Goal: Entertainment & Leisure: Consume media (video, audio)

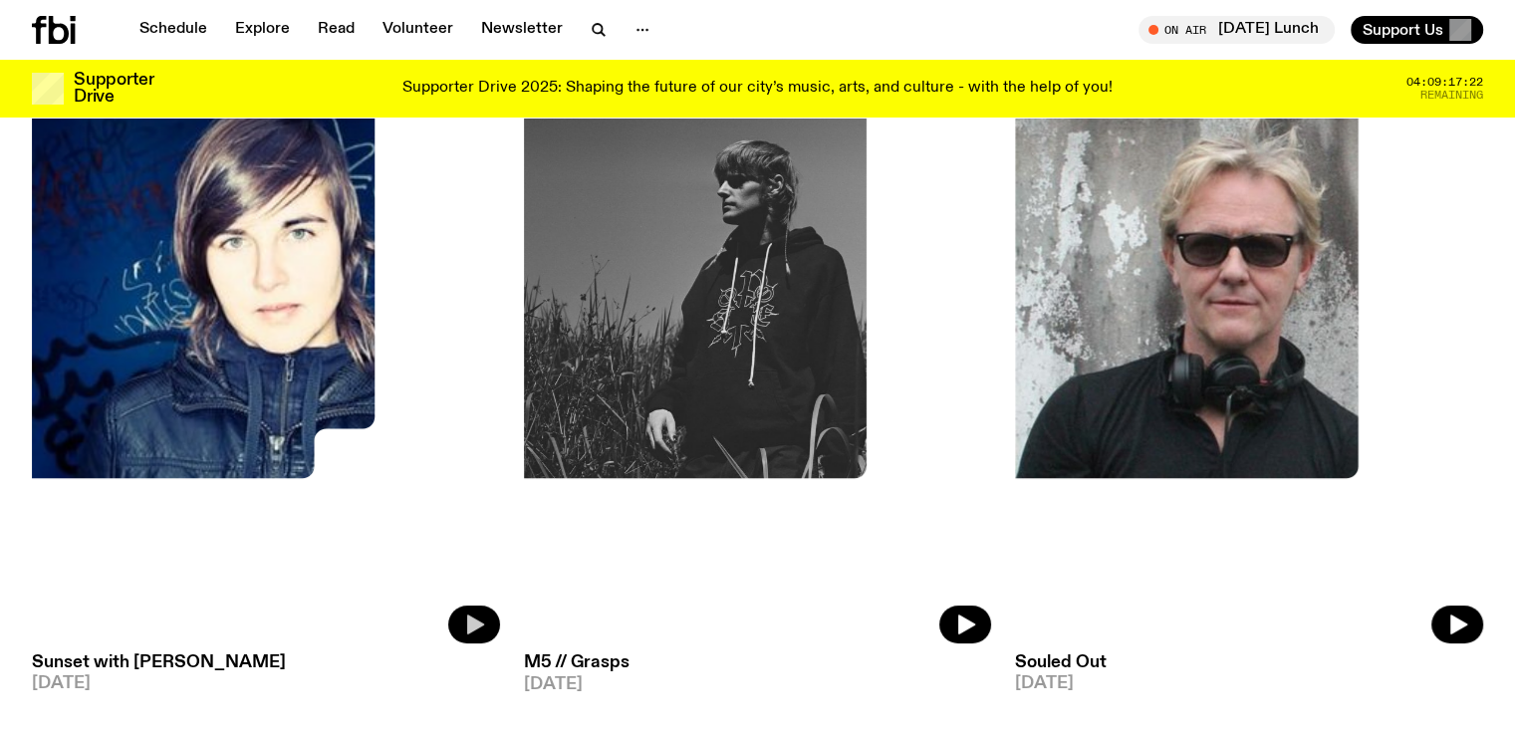
scroll to position [199, 0]
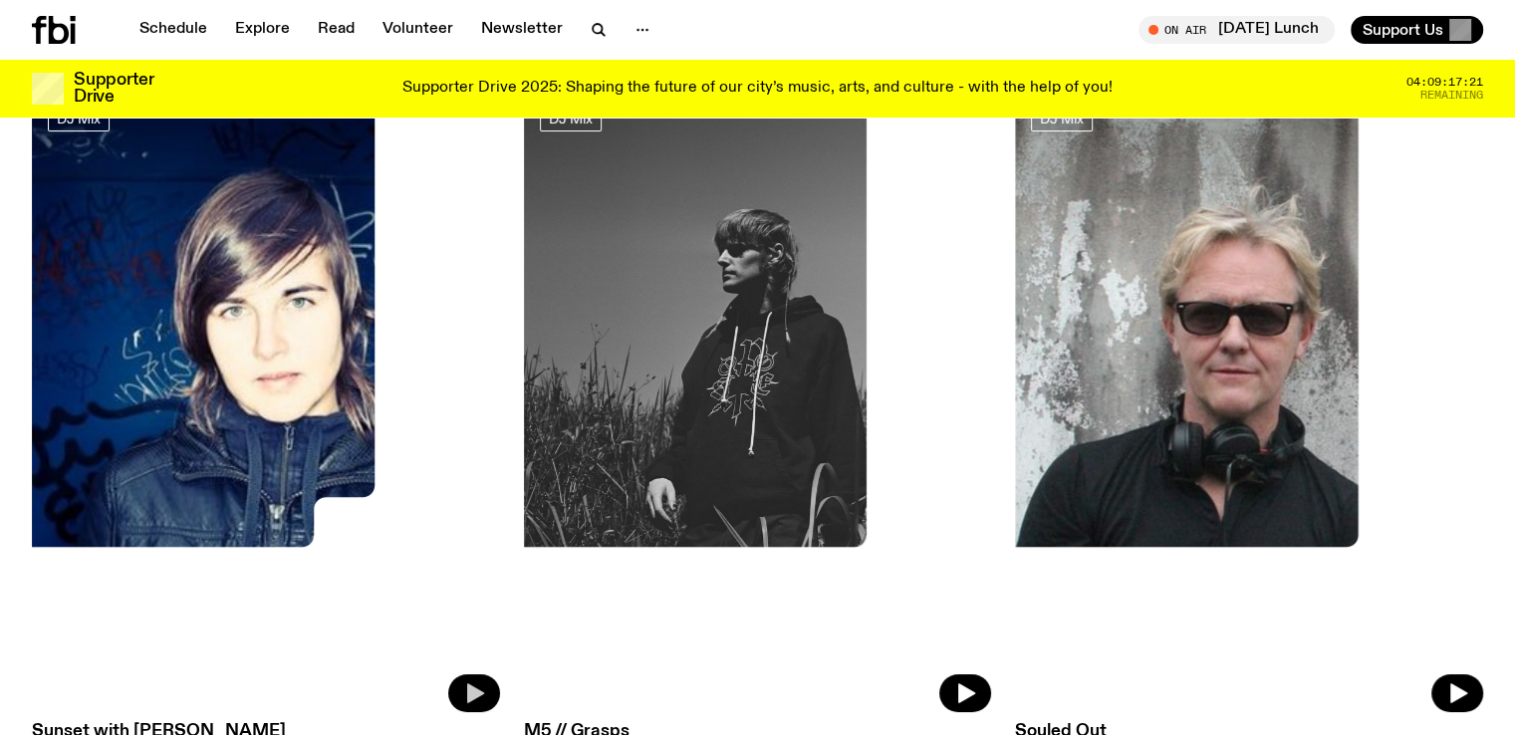
click at [467, 684] on icon "button" at bounding box center [475, 694] width 17 height 20
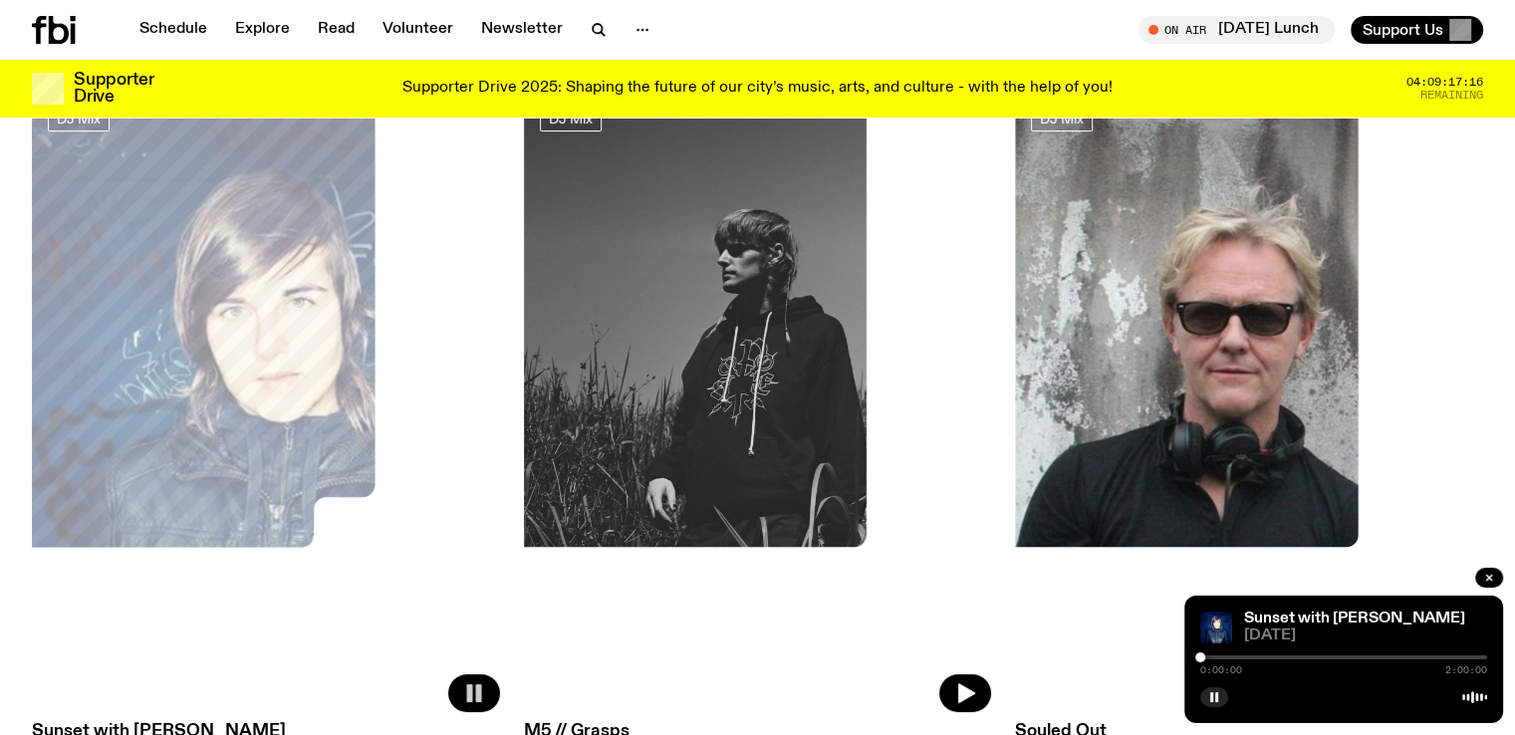
click at [1247, 655] on div at bounding box center [1343, 657] width 287 height 4
click at [1296, 646] on div "Sunset with [PERSON_NAME] [DATE] 0:19:41 2:00:00" at bounding box center [1343, 659] width 319 height 127
click at [1282, 655] on div at bounding box center [1343, 657] width 287 height 4
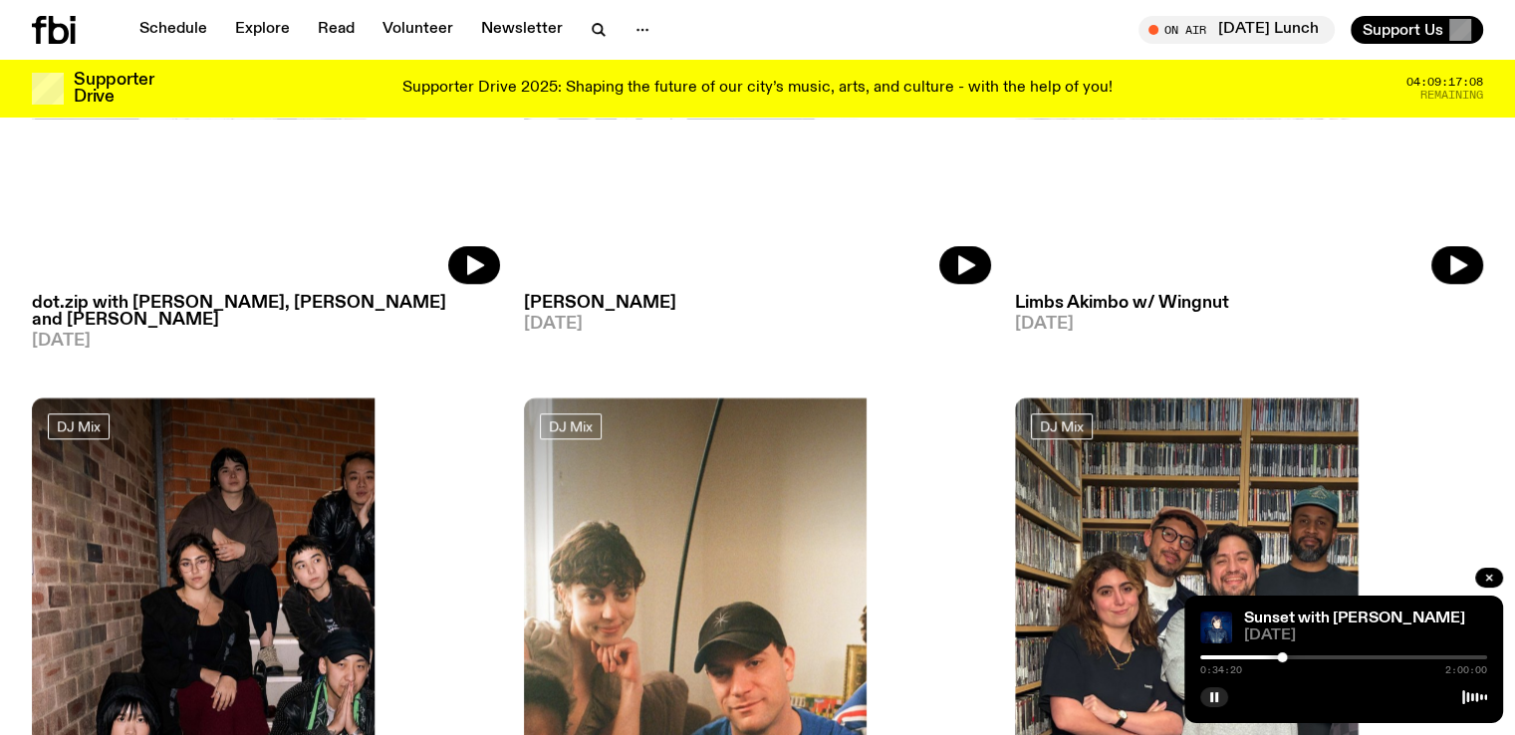
scroll to position [2065, 0]
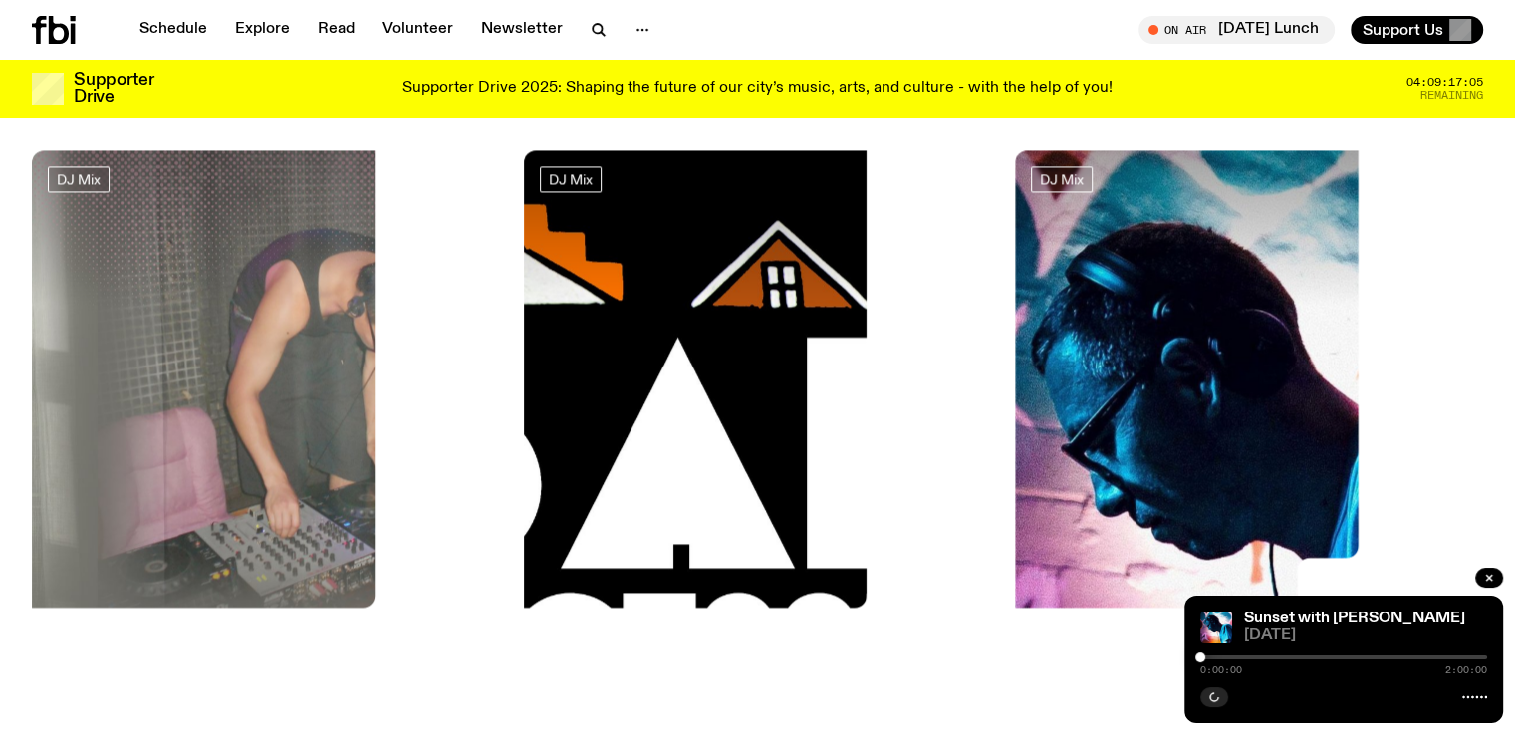
scroll to position [3040, 0]
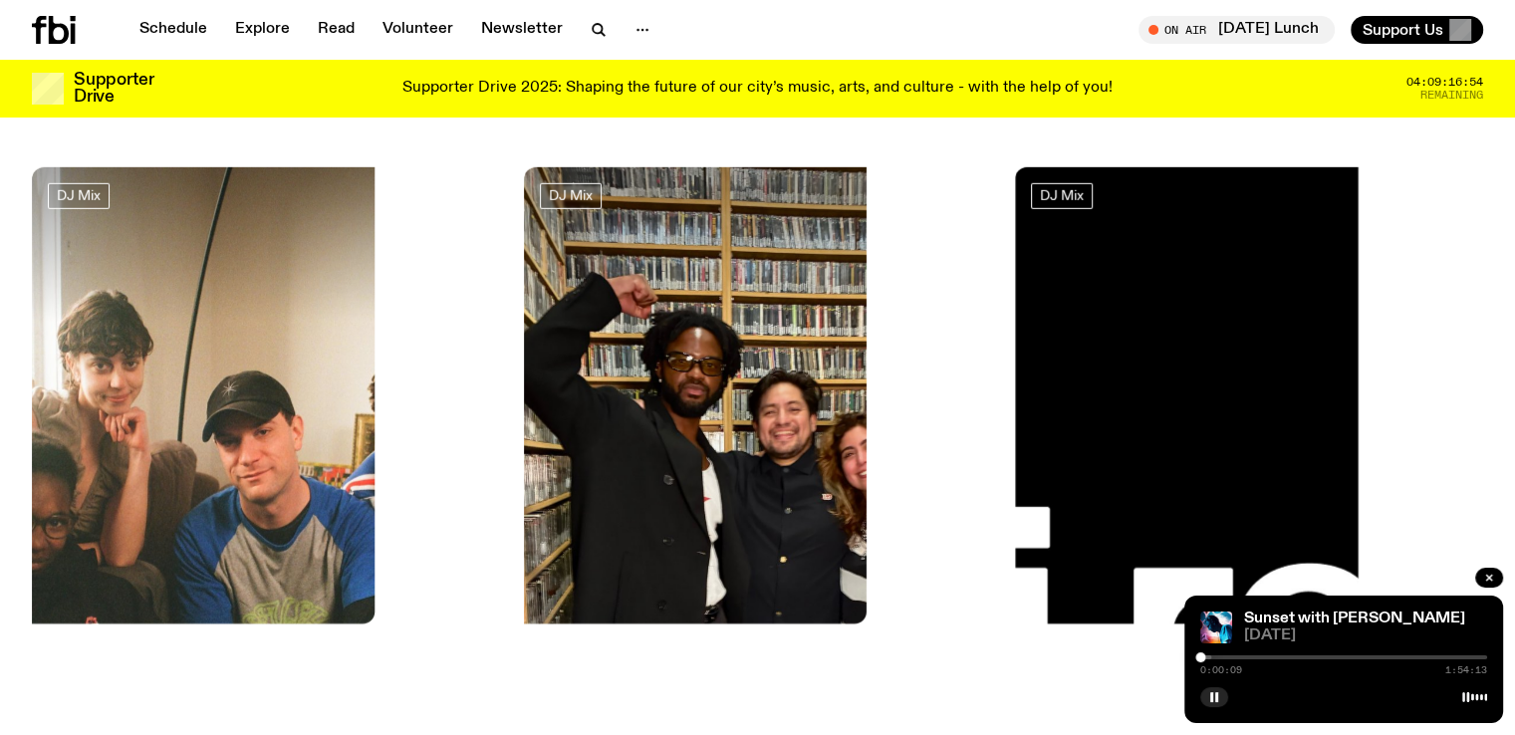
scroll to position [5896, 0]
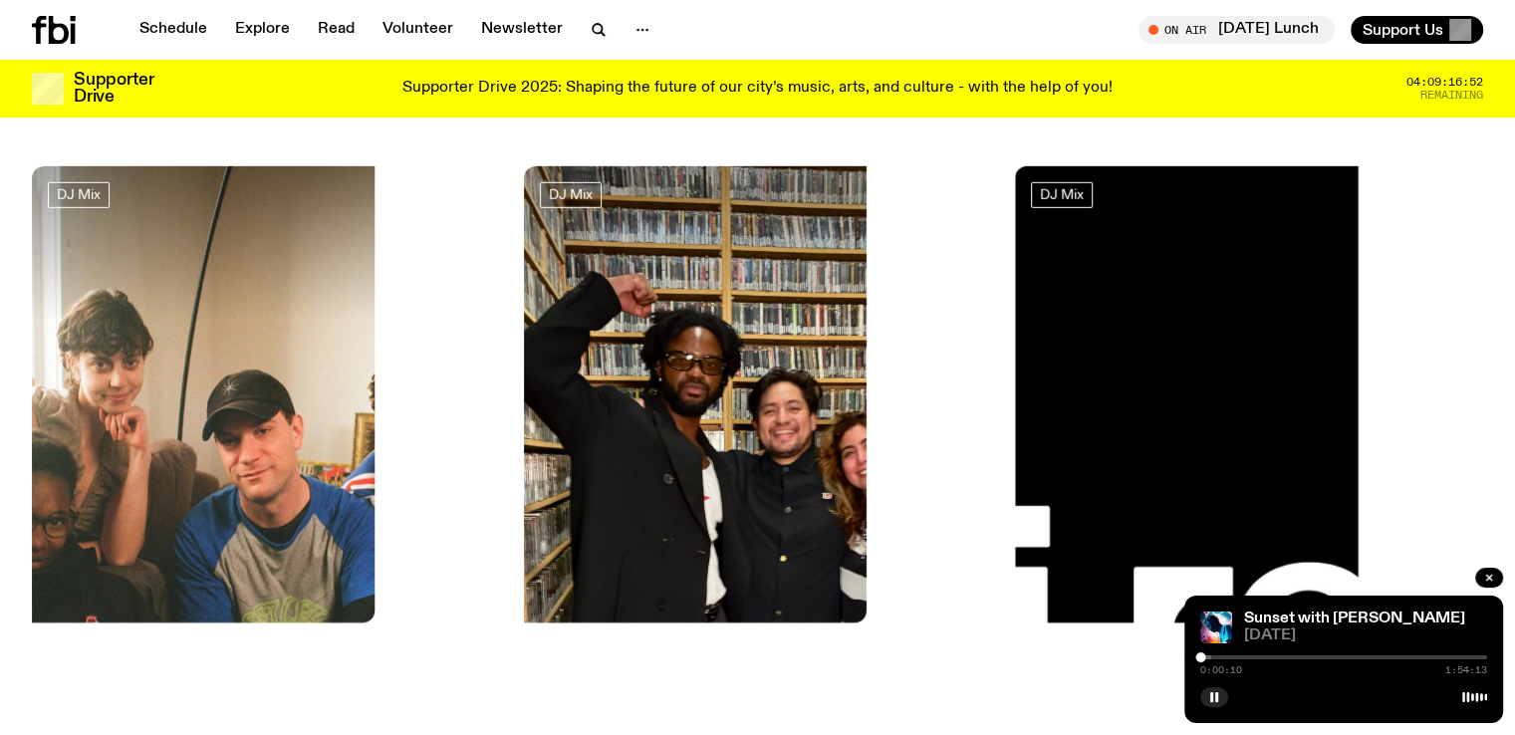
click at [1224, 655] on div at bounding box center [1343, 657] width 287 height 4
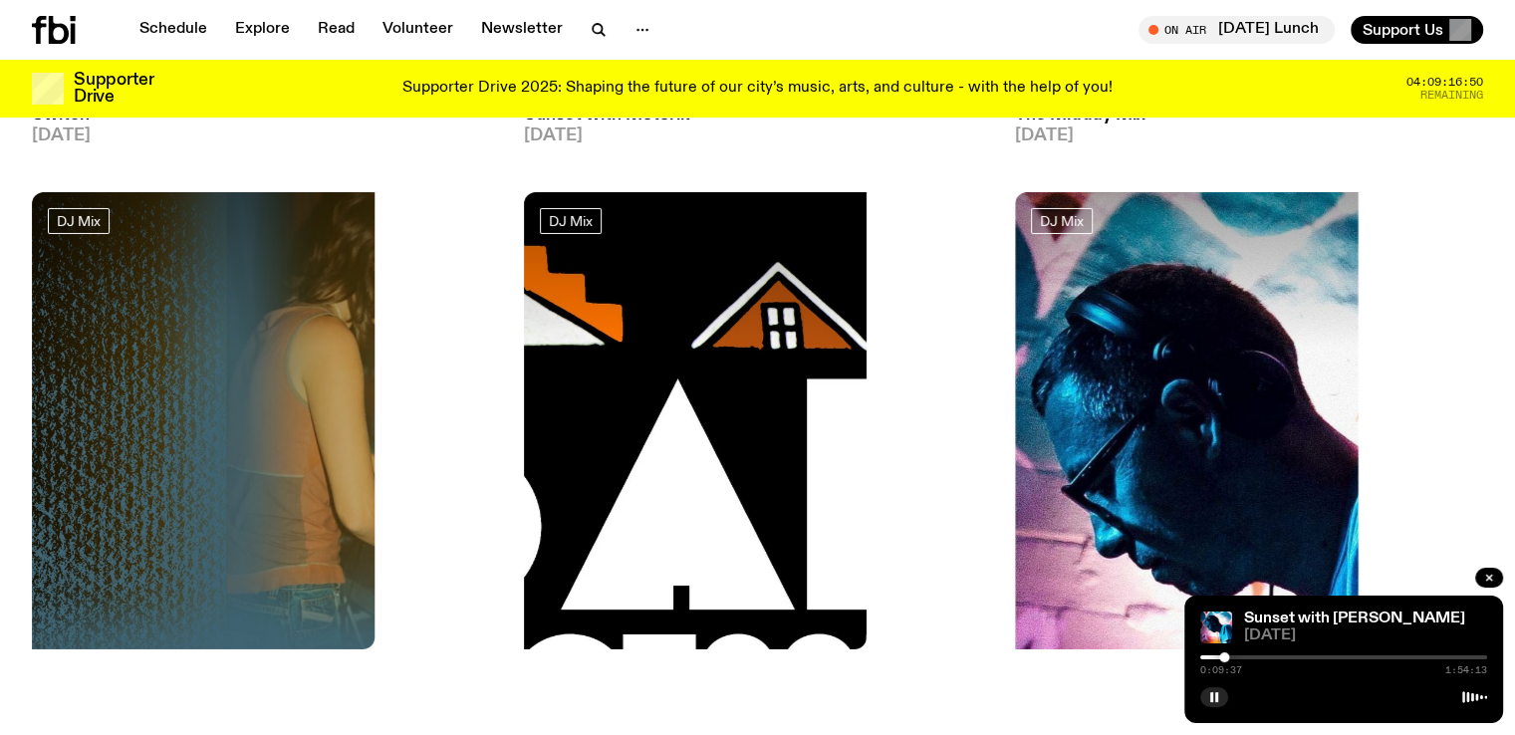
scroll to position [6587, 0]
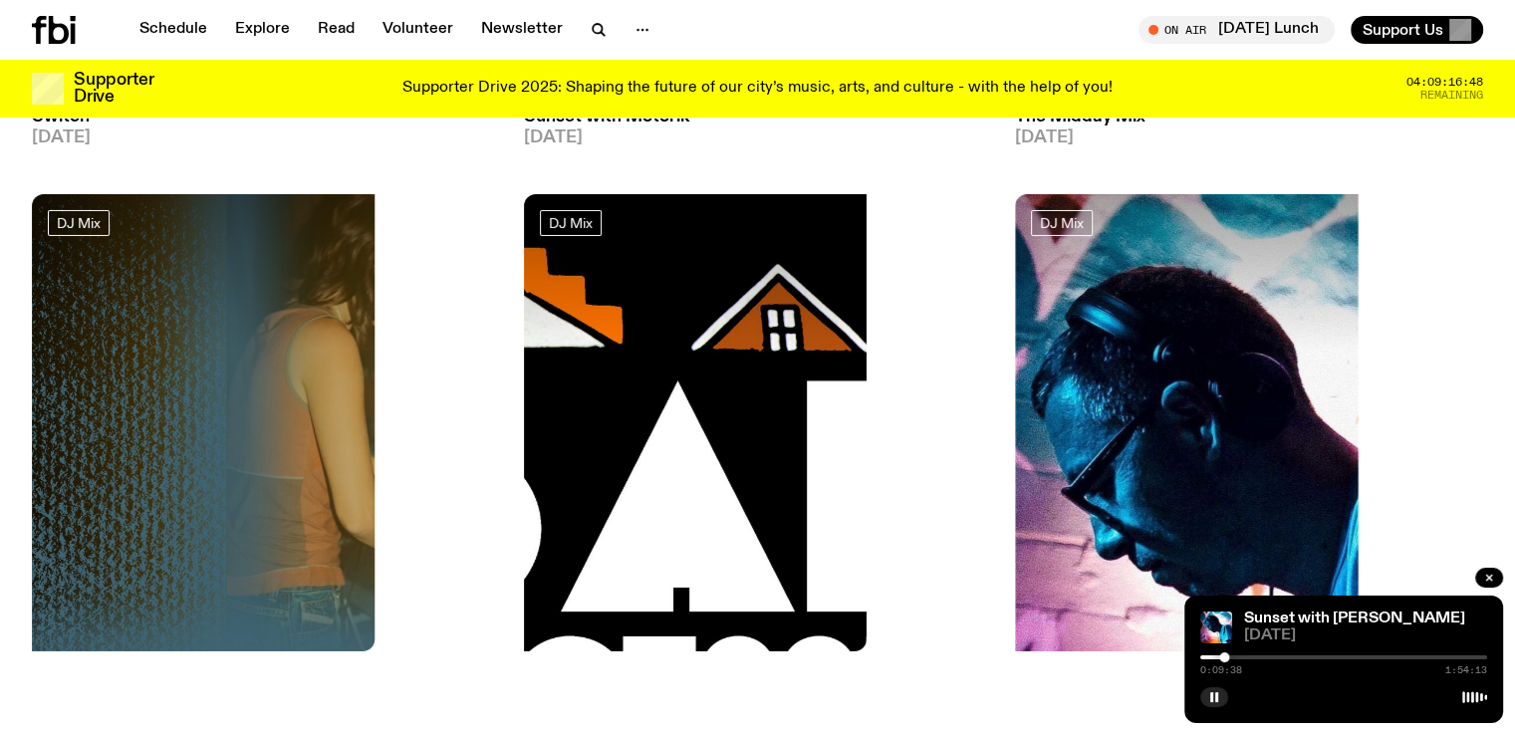
click at [1256, 665] on div "0:09:38 1:54:13" at bounding box center [1343, 670] width 287 height 10
click at [1257, 658] on div "0:09:39 1:54:13" at bounding box center [1343, 663] width 287 height 24
click at [1257, 658] on div "0:09:40 1:54:13" at bounding box center [1343, 663] width 287 height 24
click at [1258, 655] on div at bounding box center [1343, 657] width 287 height 4
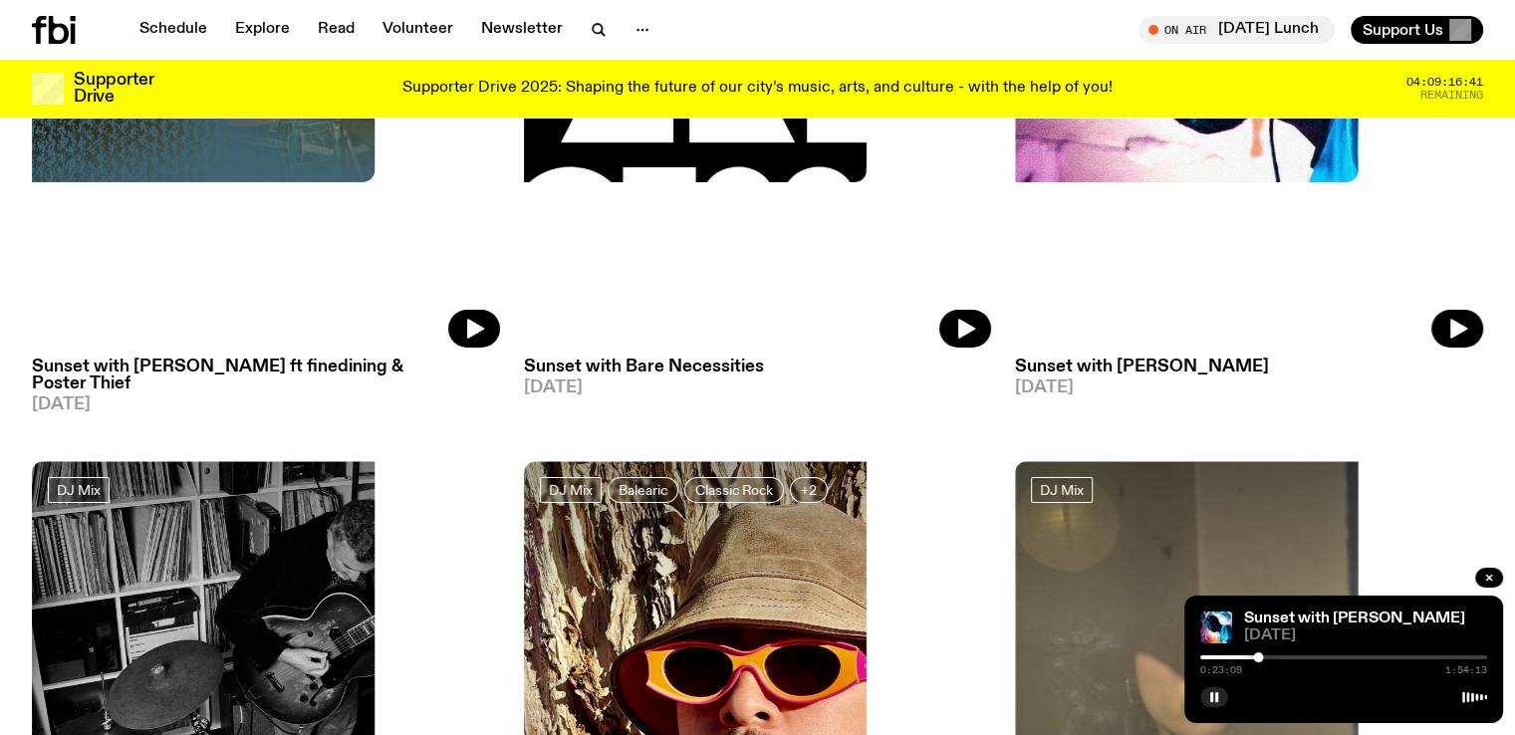
scroll to position [7062, 0]
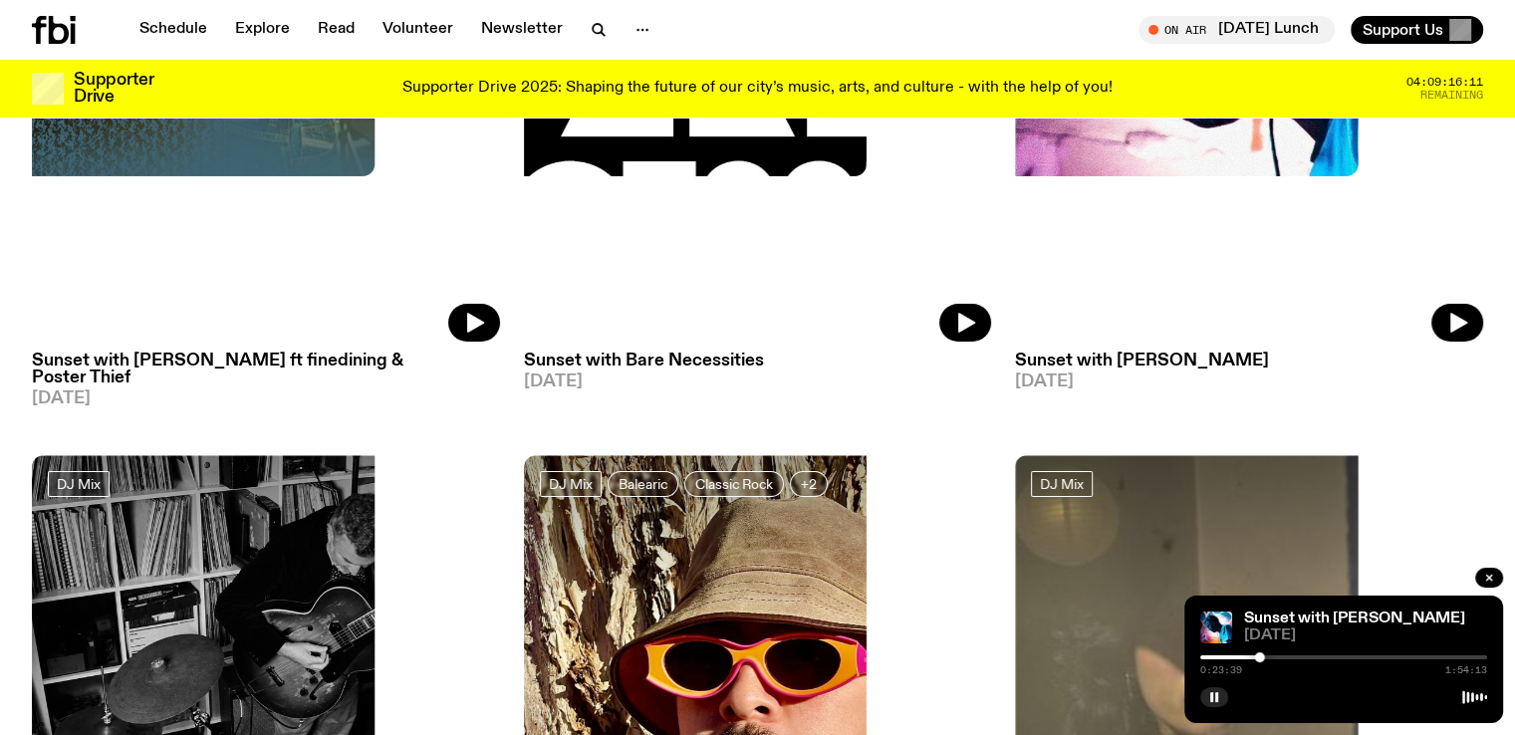
click at [1292, 652] on div "0:23:39 1:54:13" at bounding box center [1343, 663] width 287 height 24
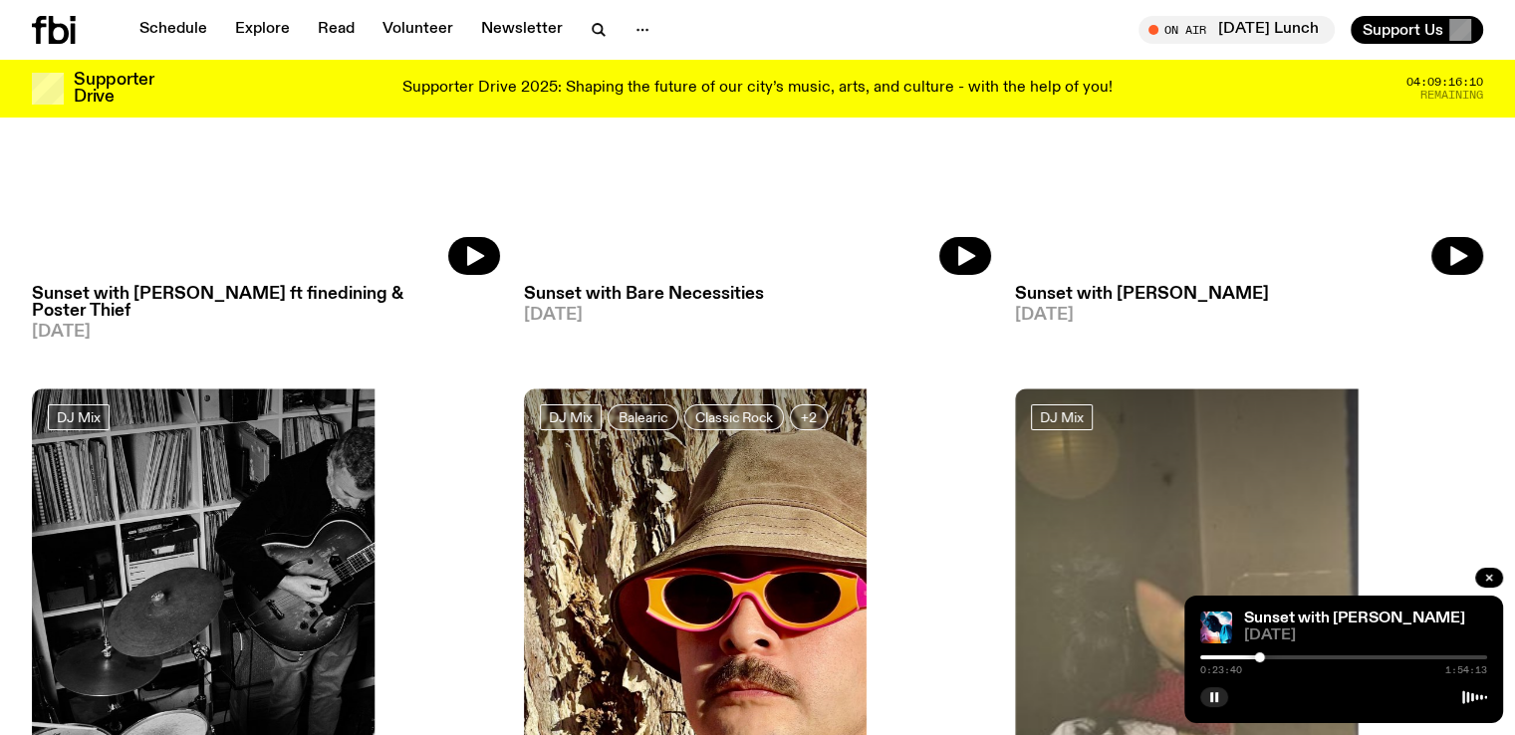
scroll to position [7301, 0]
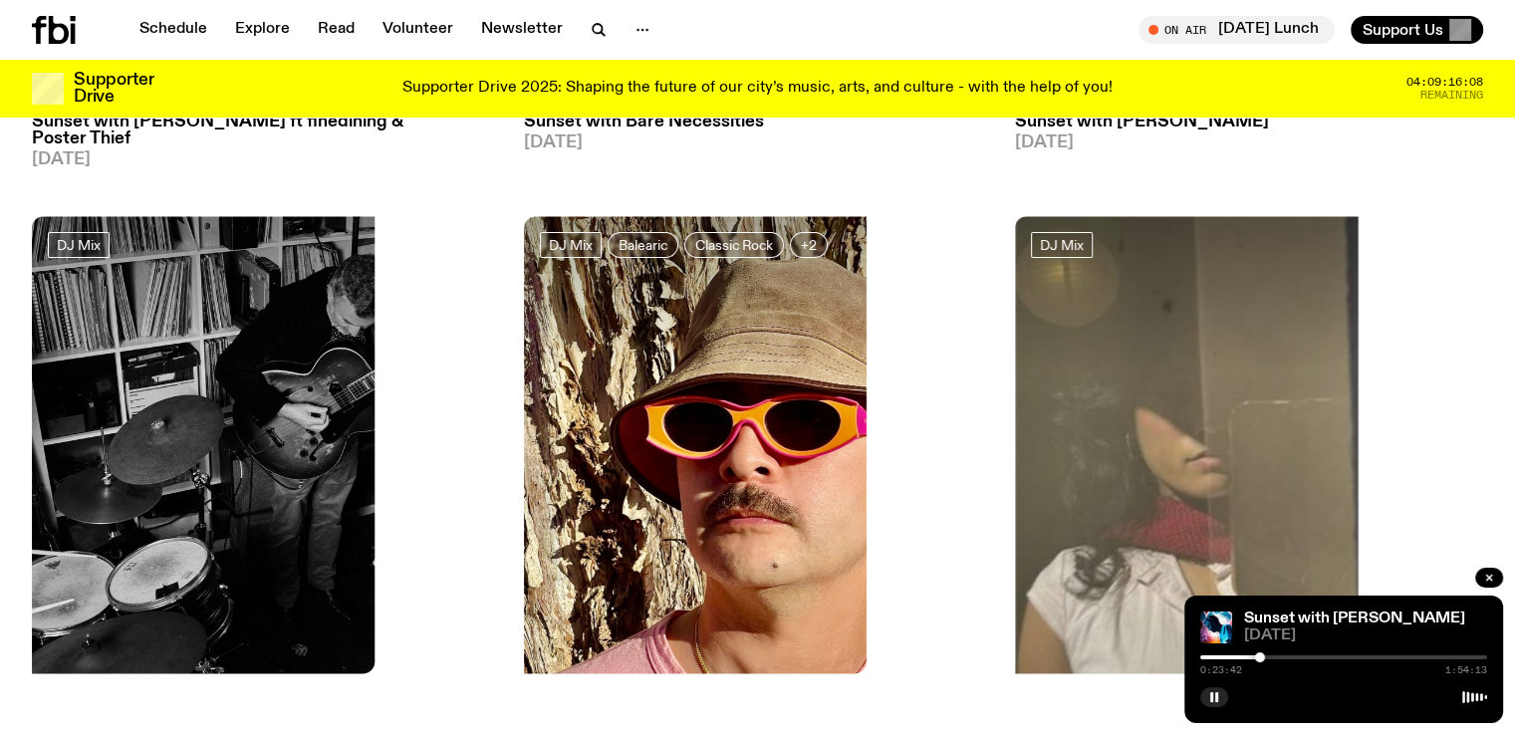
click at [1290, 654] on div "0:23:42 1:54:13" at bounding box center [1343, 663] width 287 height 24
click at [1292, 656] on div at bounding box center [1343, 657] width 287 height 4
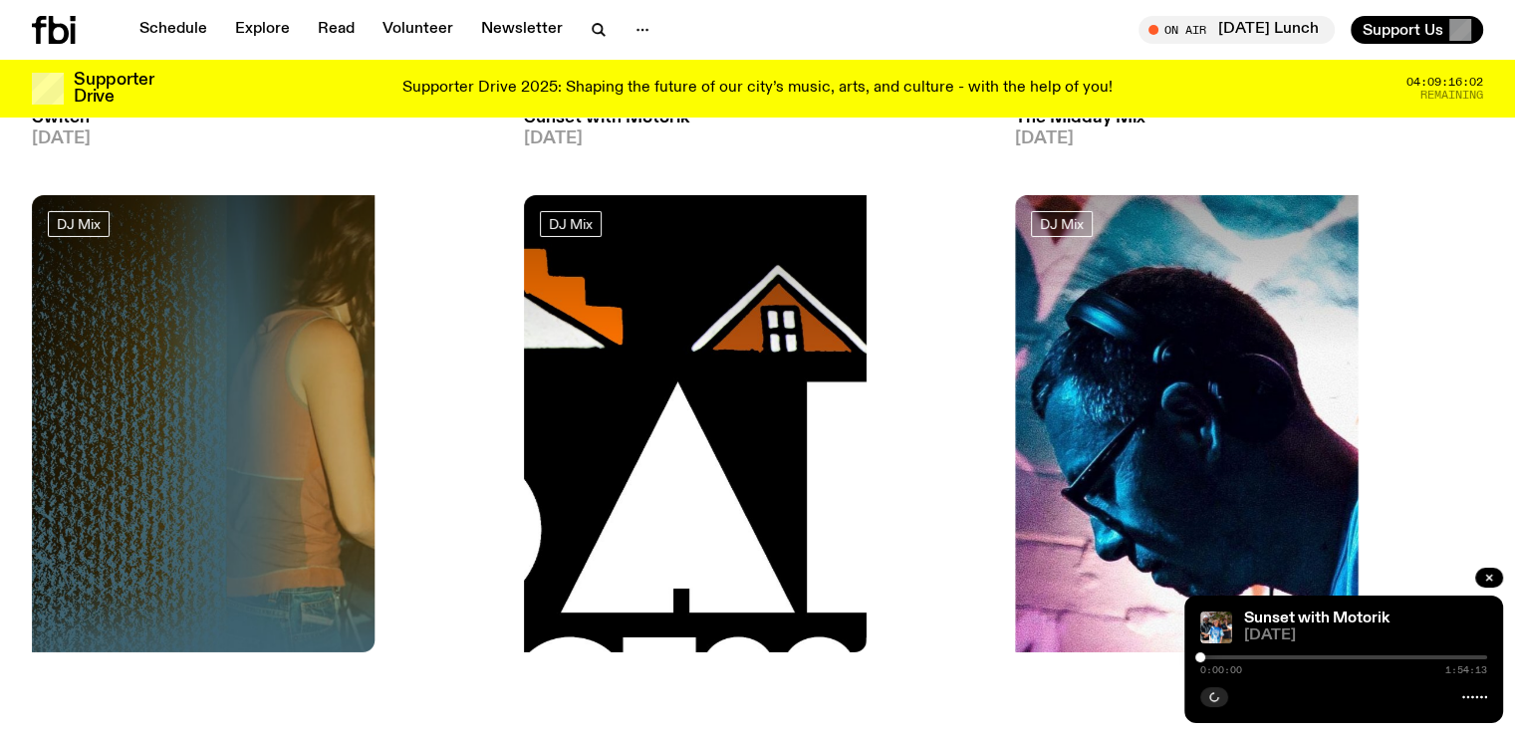
scroll to position [6354, 0]
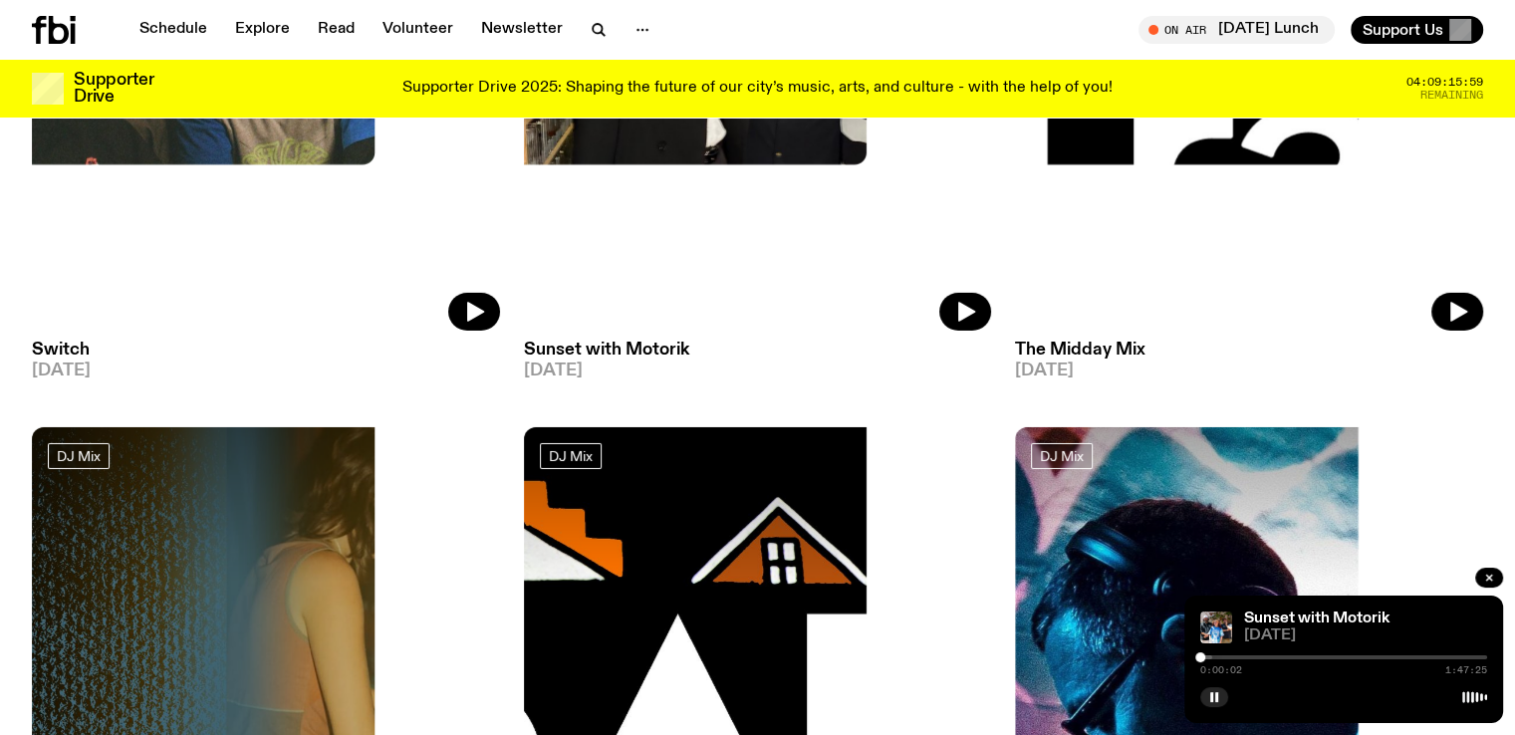
click at [1279, 658] on div "0:00:02 1:47:25" at bounding box center [1343, 663] width 287 height 24
click at [1279, 655] on div at bounding box center [1343, 657] width 287 height 4
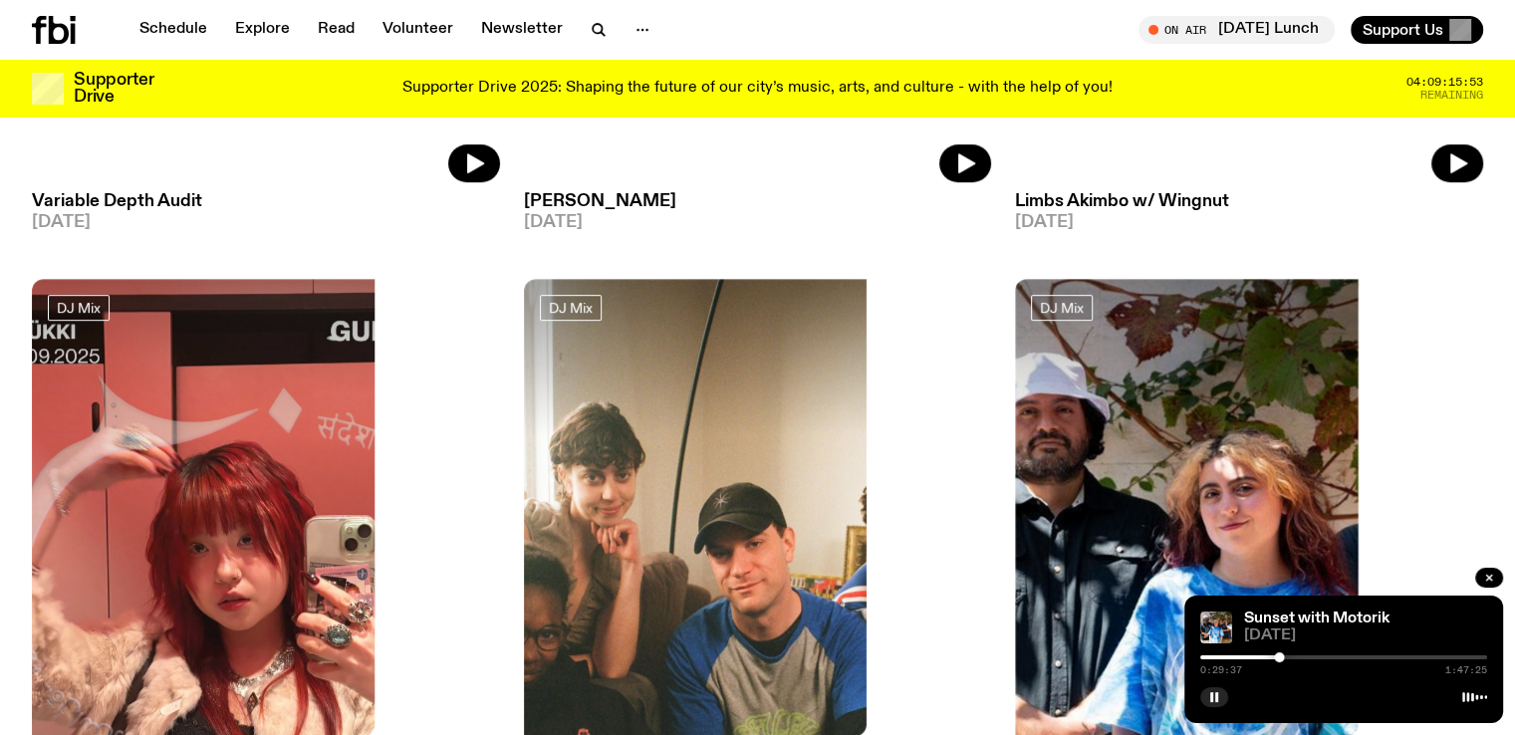
scroll to position [8678, 0]
click at [1320, 653] on div "0:29:39 1:47:25" at bounding box center [1343, 663] width 287 height 24
click at [1319, 657] on div at bounding box center [1343, 657] width 287 height 4
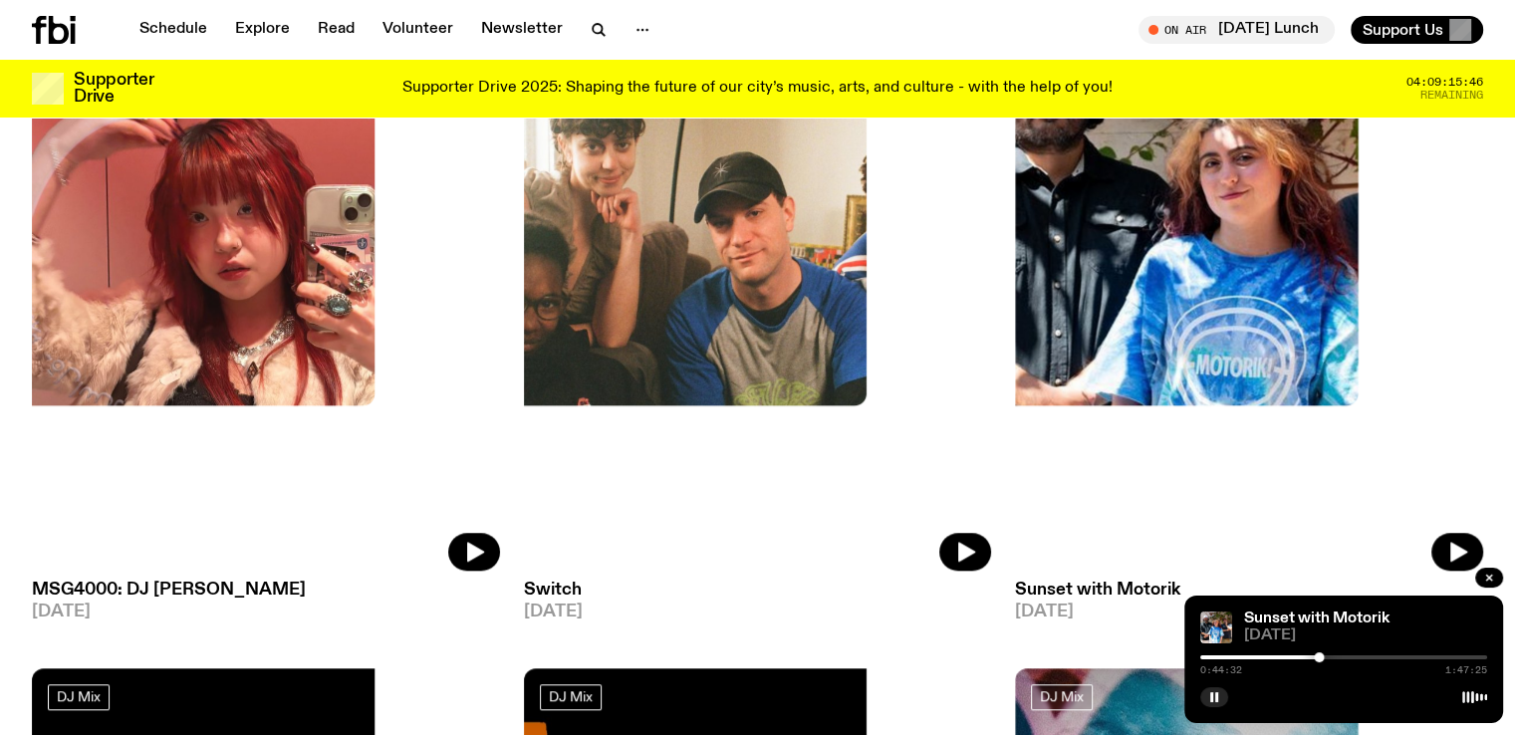
scroll to position [9012, 0]
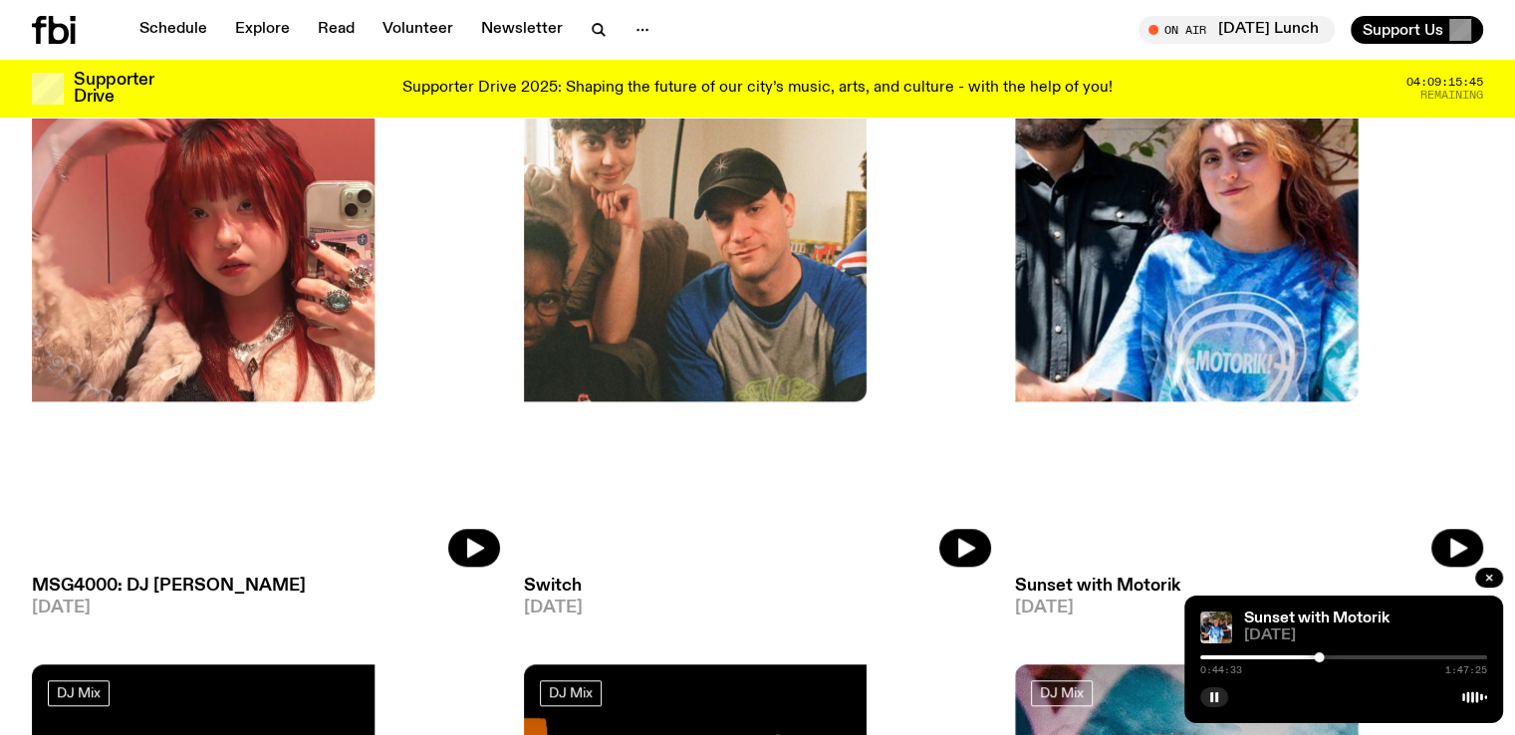
click at [1358, 661] on div "0:44:33 1:47:25" at bounding box center [1343, 663] width 287 height 24
click at [1352, 657] on div "0:44:33 1:47:25" at bounding box center [1343, 663] width 287 height 24
click at [1352, 649] on div "Sunset with Motorik [DATE] 0:44:34 1:47:25" at bounding box center [1343, 659] width 319 height 127
click at [1351, 656] on div at bounding box center [1343, 657] width 287 height 4
click at [1373, 648] on div "Sunset with Motorik [DATE] 0:56:48 1:47:25" at bounding box center [1343, 659] width 319 height 127
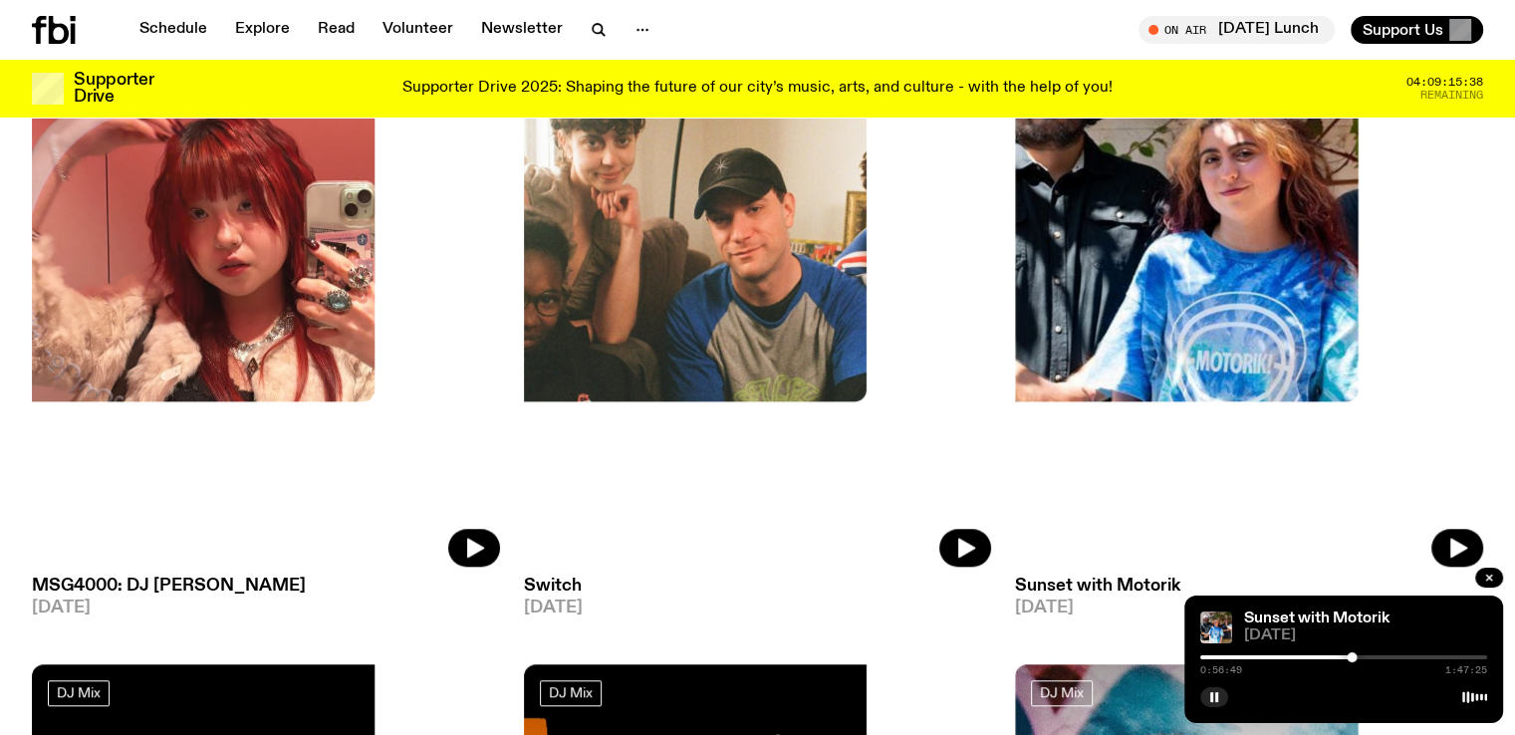
click at [1382, 653] on div "0:56:49 1:47:25" at bounding box center [1343, 663] width 287 height 24
click at [1383, 660] on div "0:56:50 1:47:25" at bounding box center [1343, 663] width 287 height 24
click at [1383, 656] on div at bounding box center [1343, 657] width 287 height 4
click at [1409, 655] on div at bounding box center [1343, 657] width 287 height 4
click at [1212, 691] on icon "button" at bounding box center [1214, 697] width 12 height 12
